Goal: Task Accomplishment & Management: Use online tool/utility

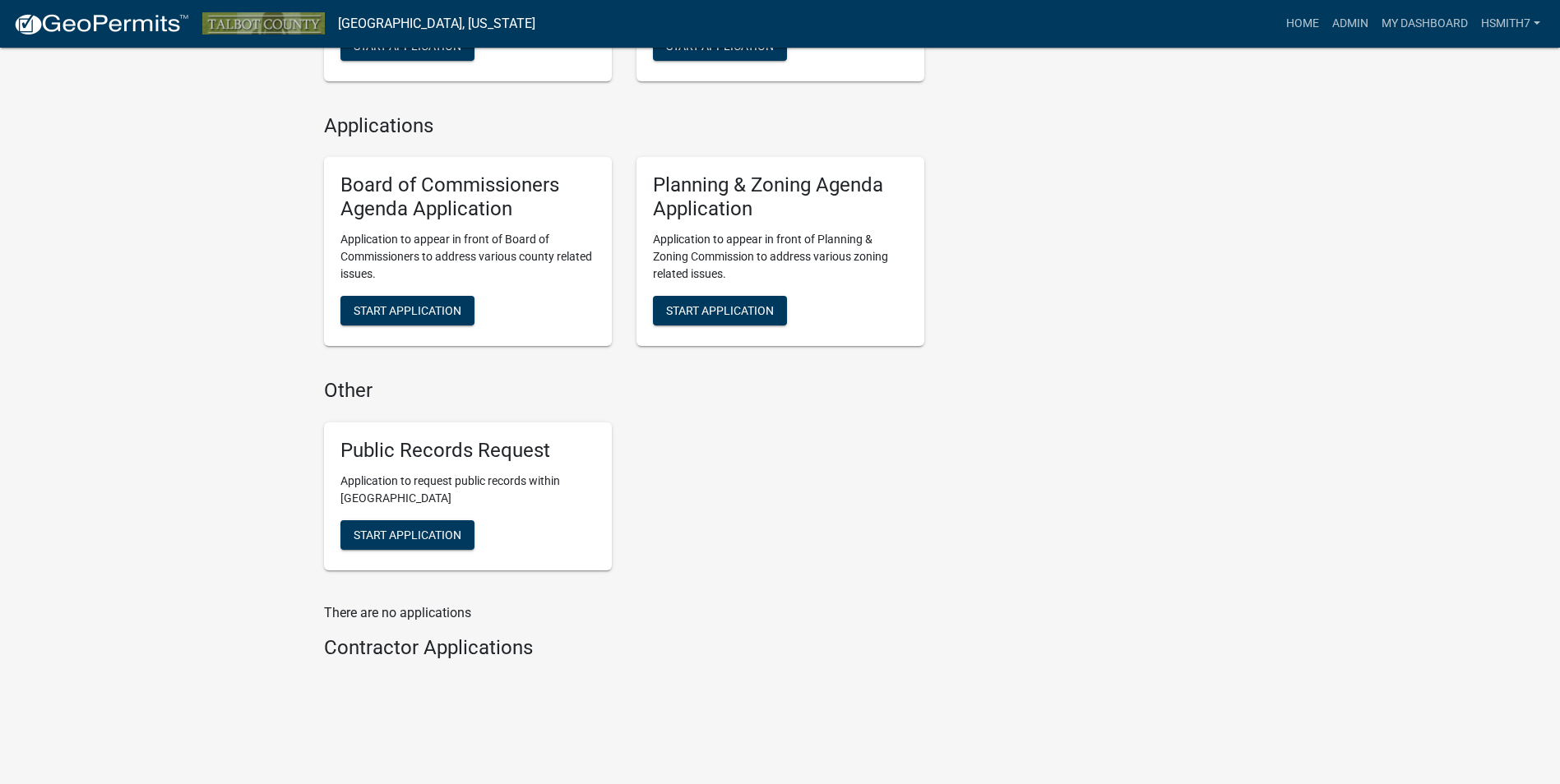
scroll to position [1331, 0]
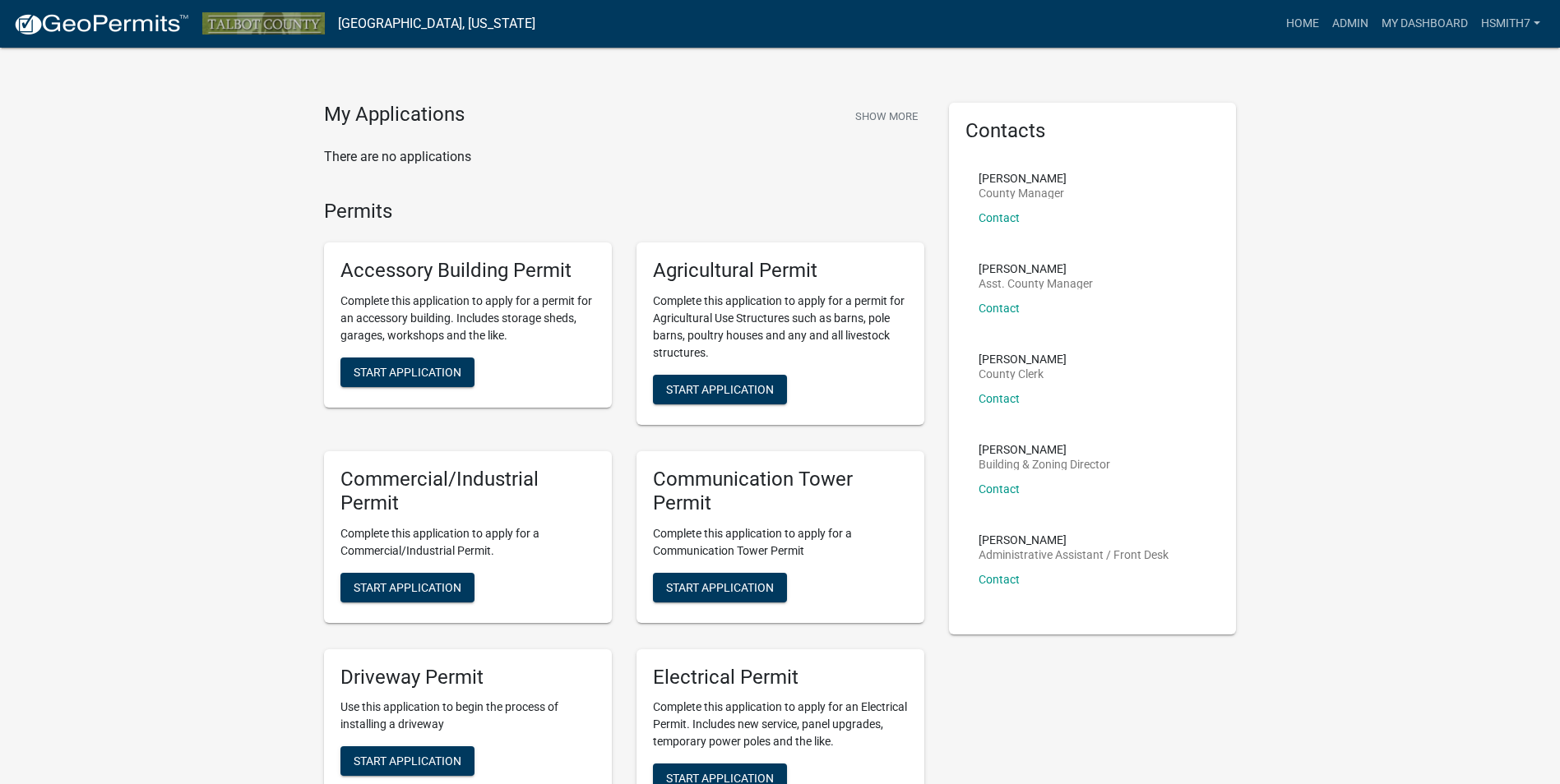
scroll to position [0, 0]
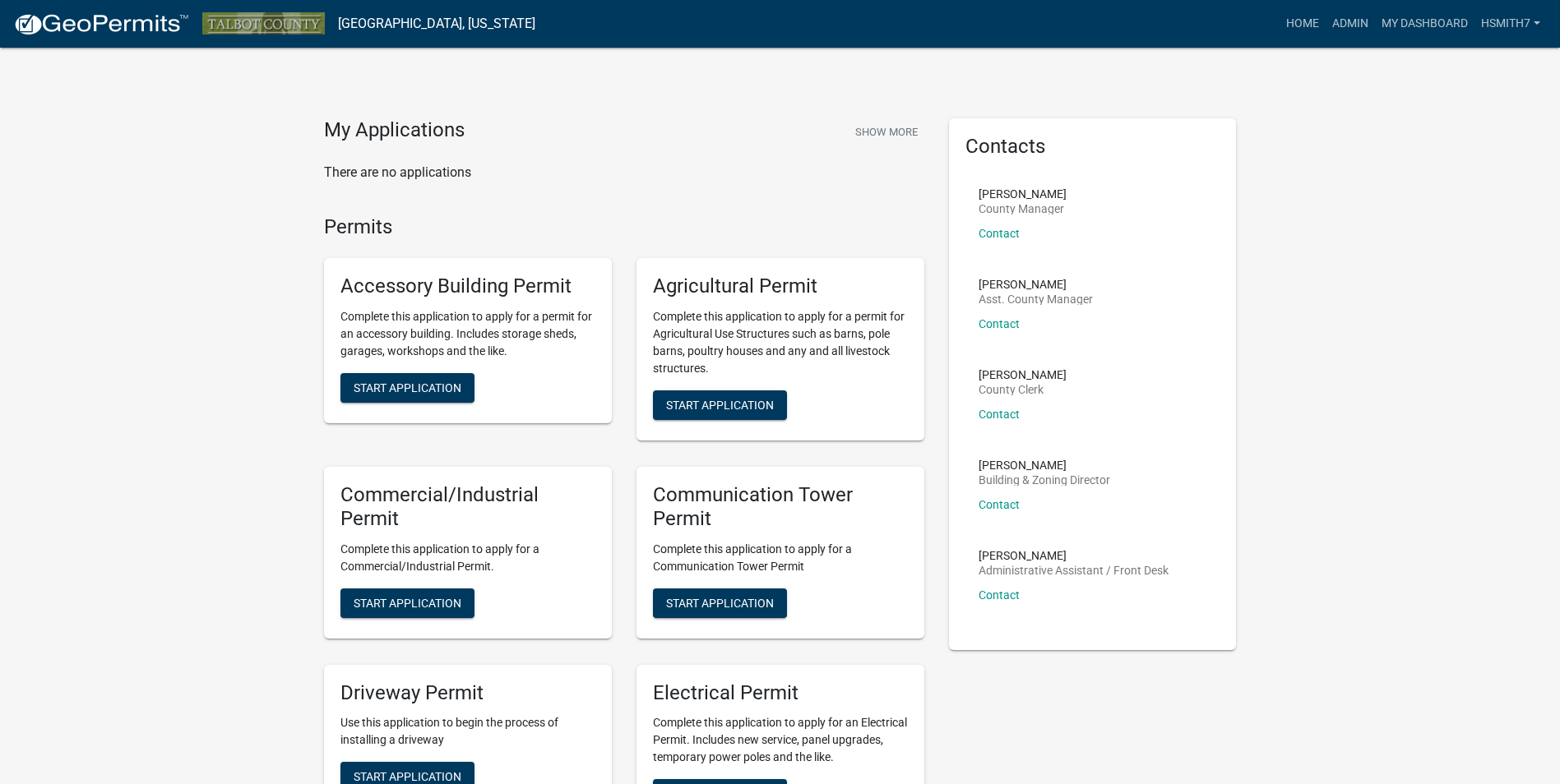
click at [1348, 32] on link "Admin" at bounding box center [1350, 23] width 50 height 31
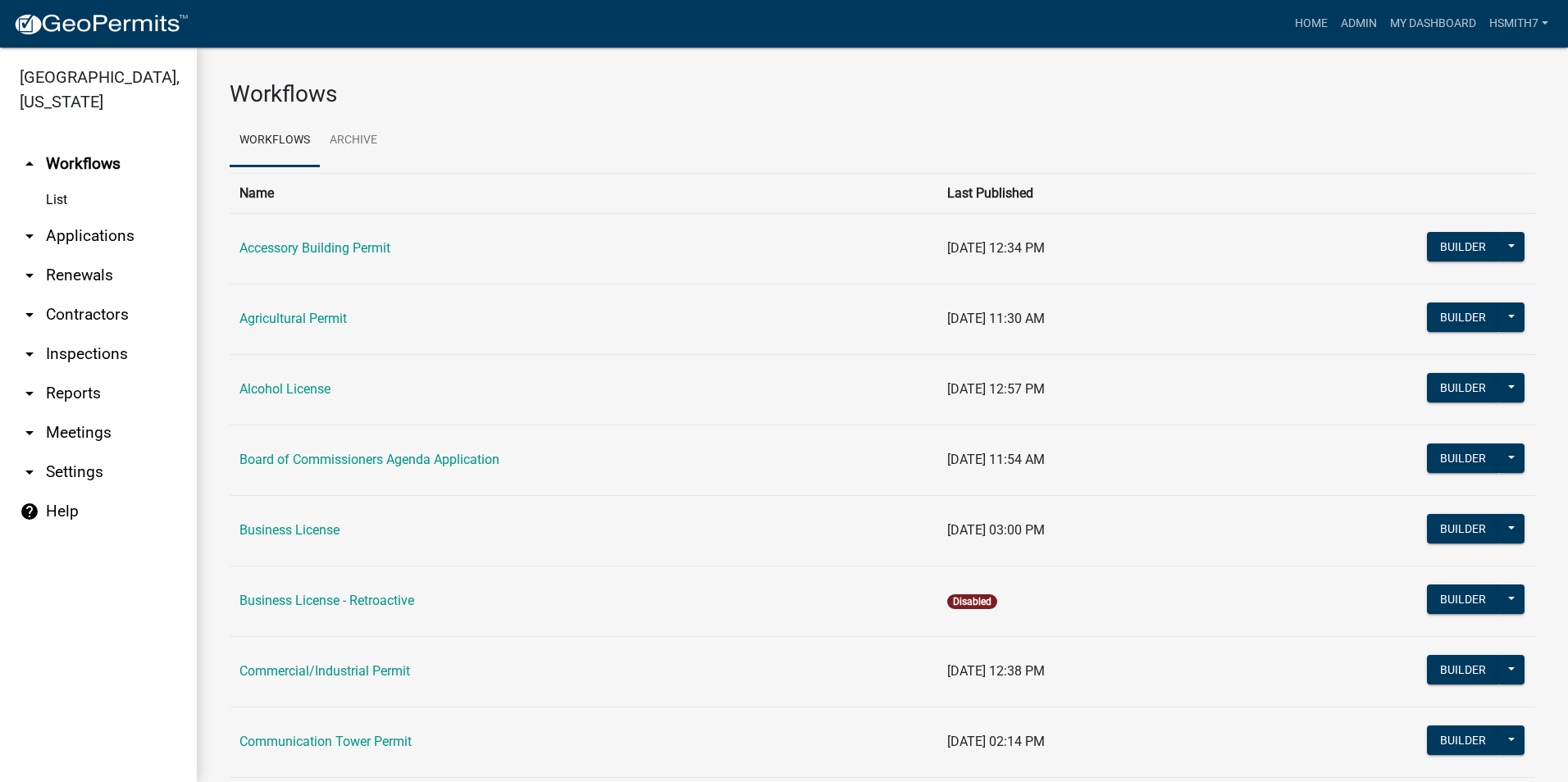
click at [78, 237] on link "arrow_drop_down Applications" at bounding box center [98, 235] width 197 height 40
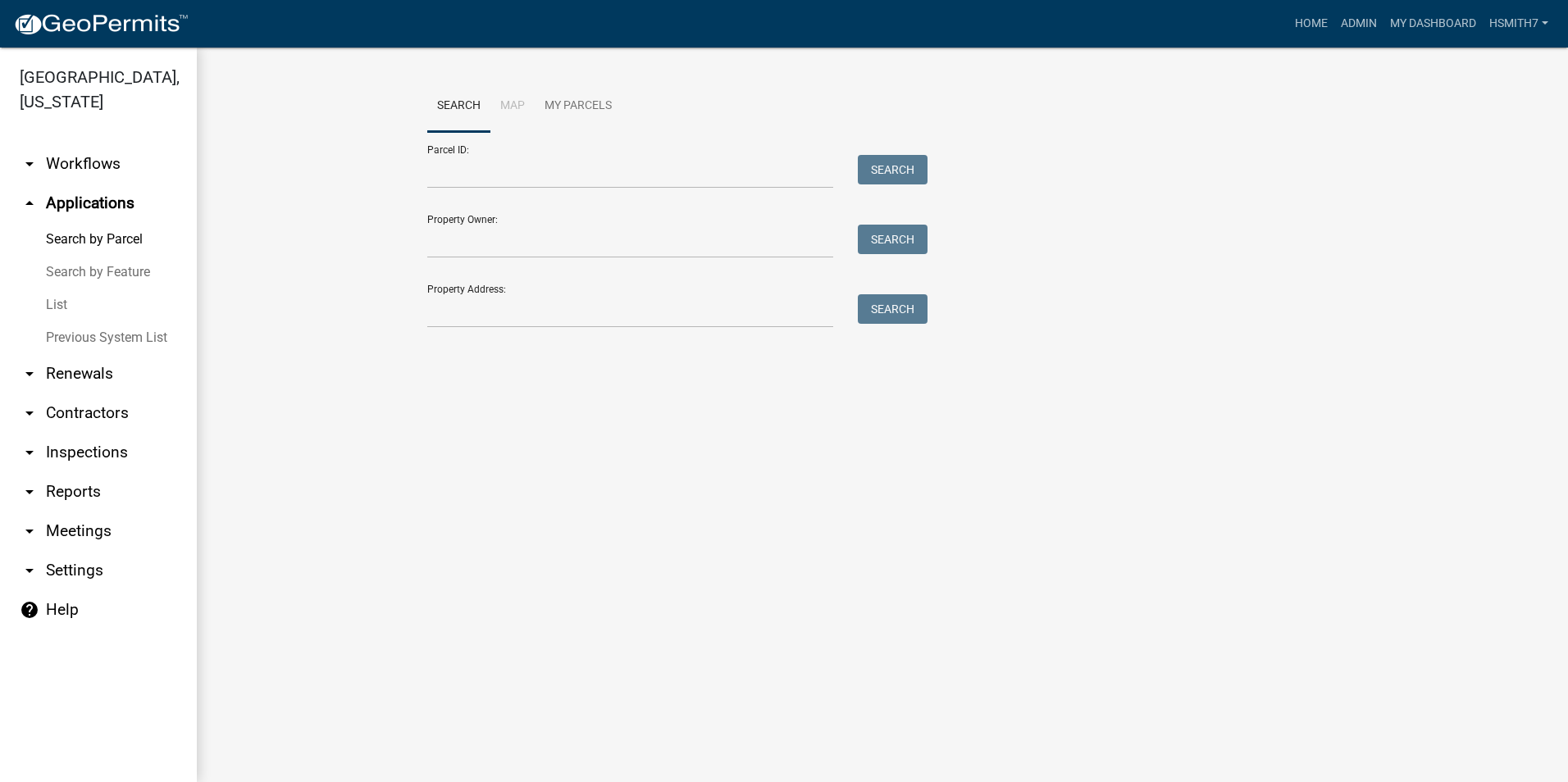
click at [64, 294] on link "List" at bounding box center [98, 305] width 197 height 33
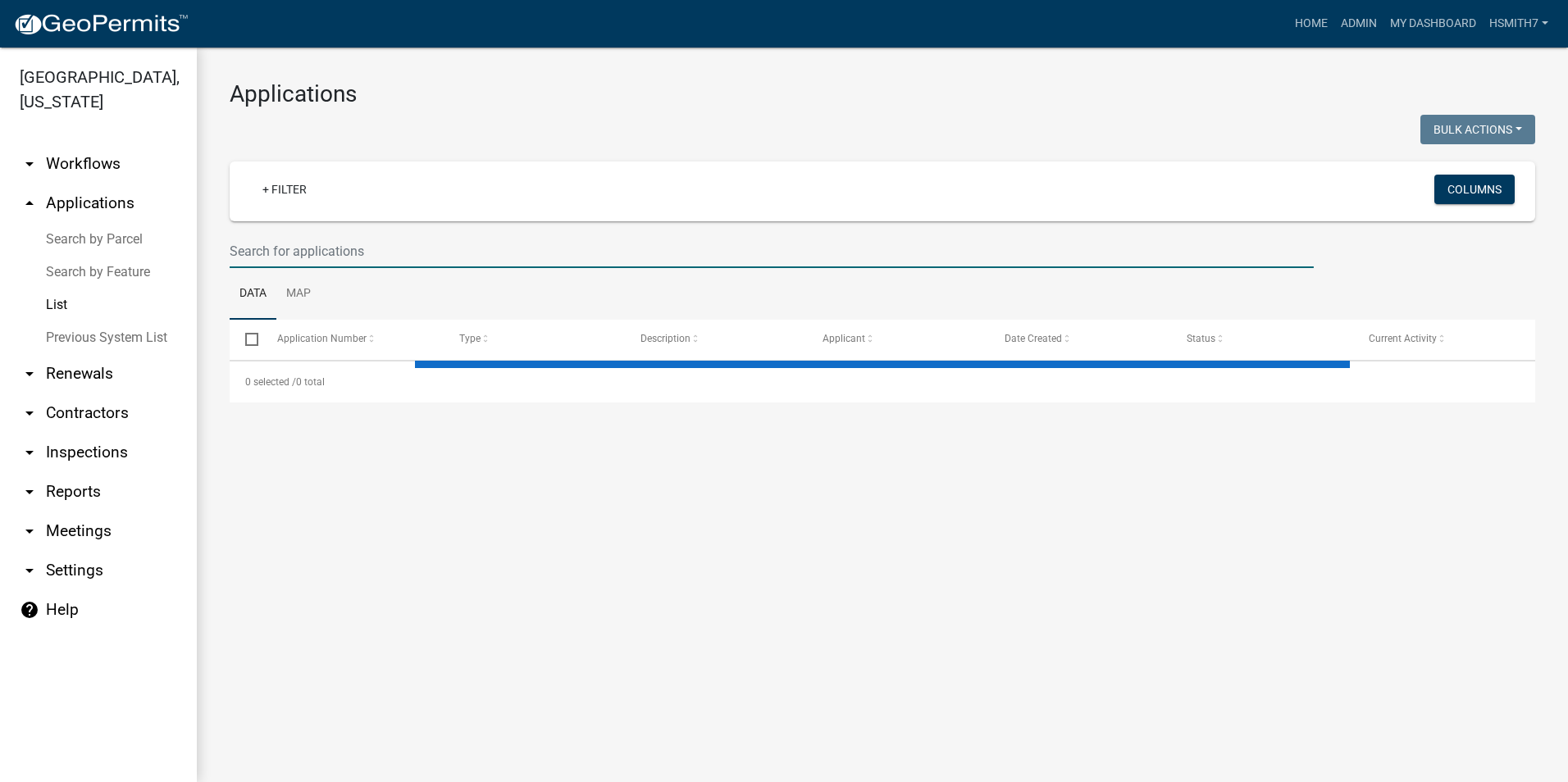
click at [324, 245] on input "text" at bounding box center [771, 251] width 1084 height 34
type input "kin"
select select "3: 100"
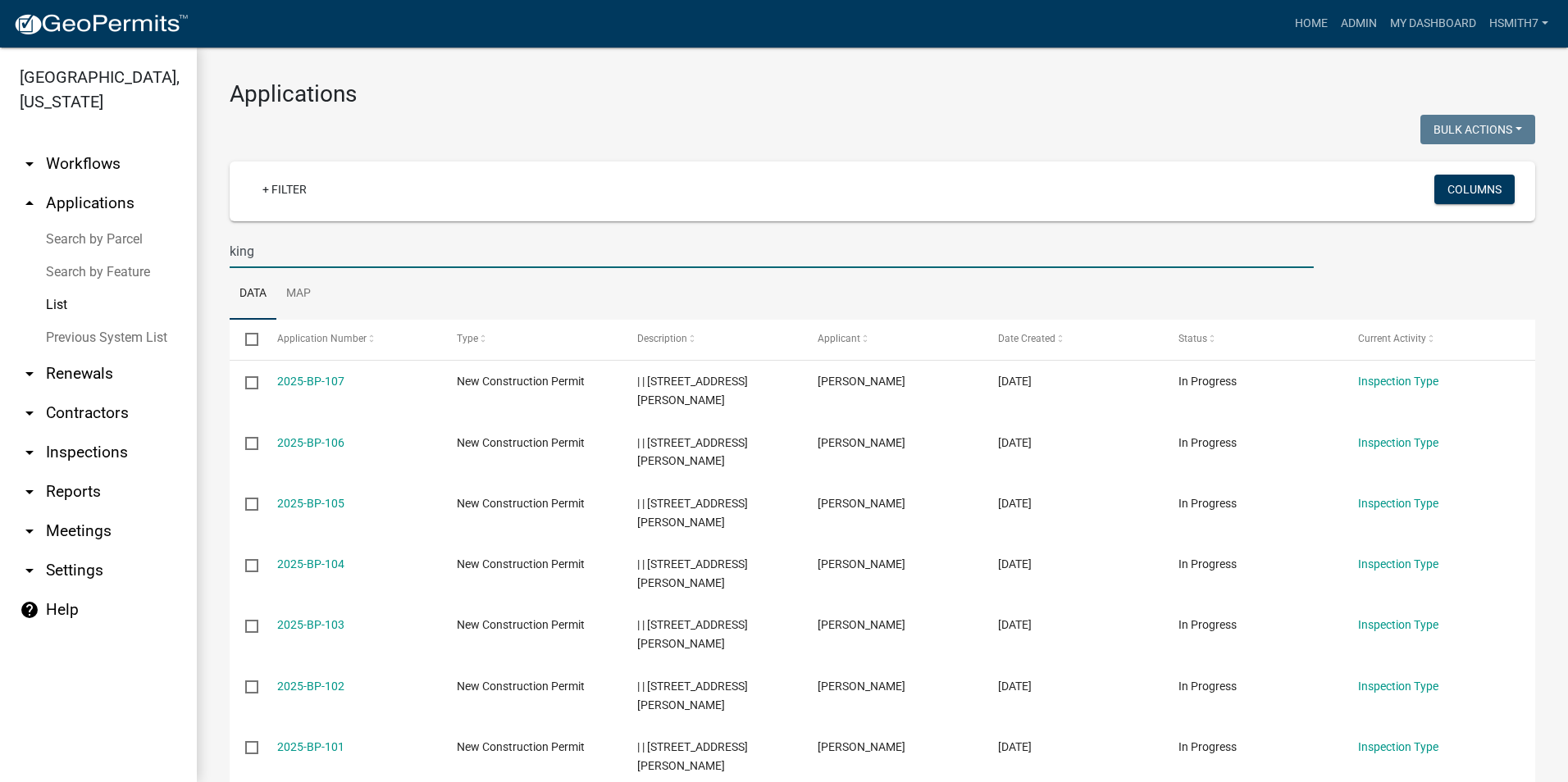
type input "king"
